Goal: Check status: Check status

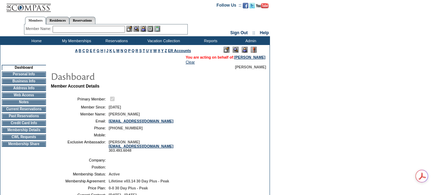
scroll to position [105, 0]
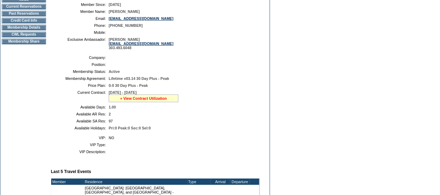
click at [142, 100] on link "» View Contract Utilization" at bounding box center [143, 98] width 47 height 4
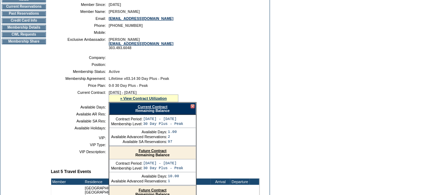
click at [143, 109] on link "Current Contract" at bounding box center [153, 107] width 30 height 4
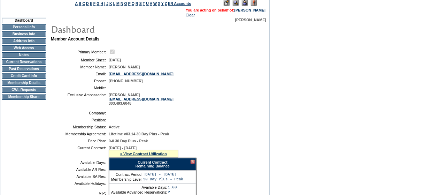
scroll to position [0, 0]
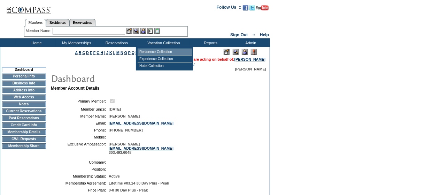
click at [161, 51] on td "Residence Collection" at bounding box center [165, 51] width 55 height 7
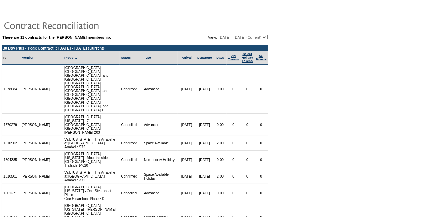
scroll to position [58, 0]
